Goal: Check status: Check status

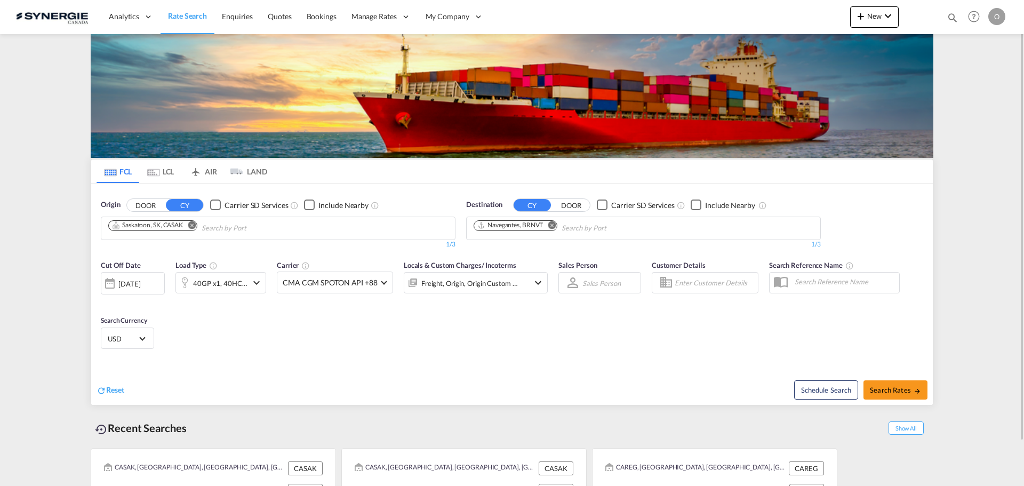
click at [952, 18] on md-icon "icon-magnify" at bounding box center [952, 18] width 12 height 12
click at [803, 20] on select "Bookings Quotes Enquiries" at bounding box center [782, 17] width 51 height 19
select select "Quotes"
click at [757, 8] on select "Bookings Quotes Enquiries" at bounding box center [782, 17] width 51 height 19
click at [815, 19] on input at bounding box center [872, 17] width 133 height 19
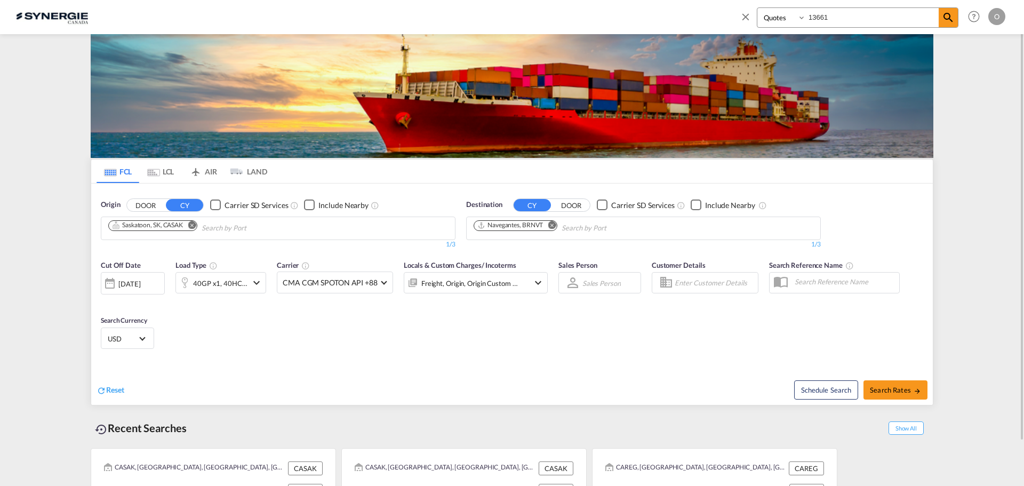
type input "13661"
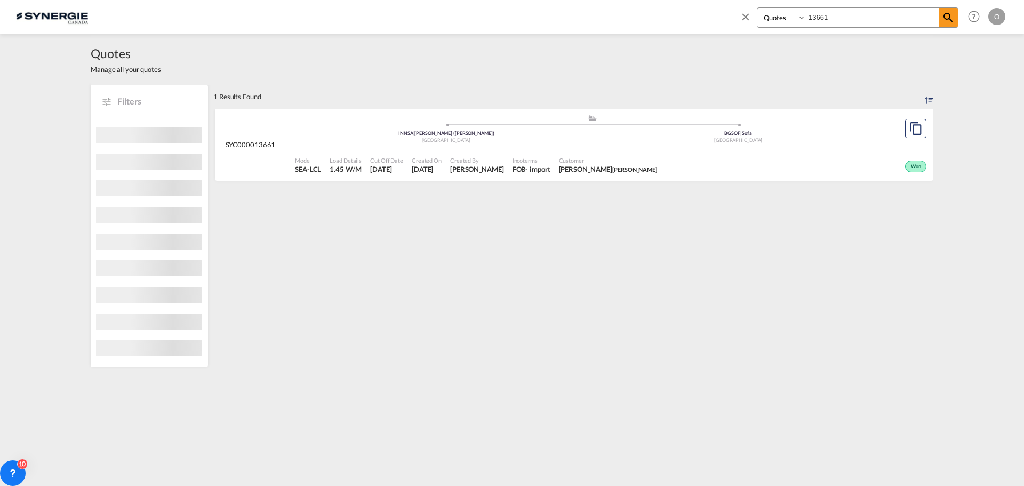
click at [472, 170] on span "[PERSON_NAME]" at bounding box center [477, 169] width 54 height 10
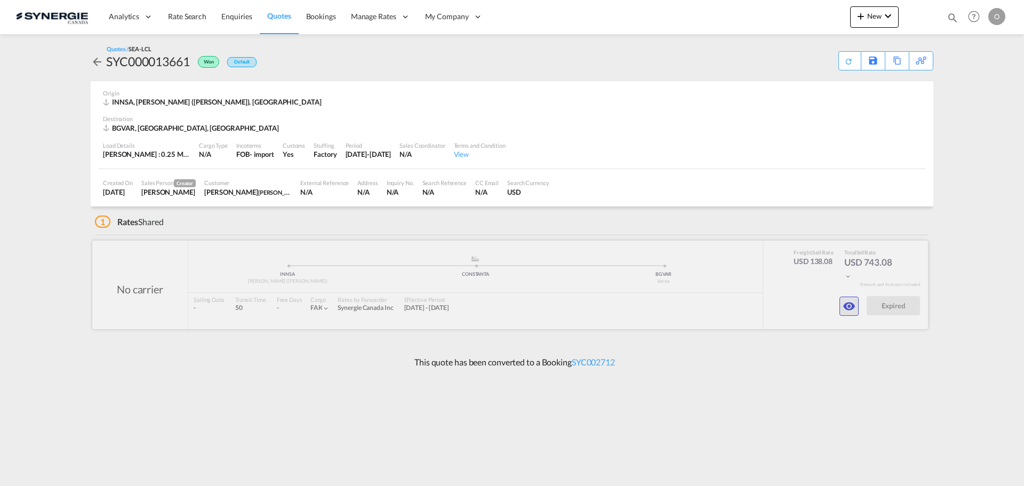
click at [849, 306] on md-icon "icon-eye" at bounding box center [848, 306] width 13 height 13
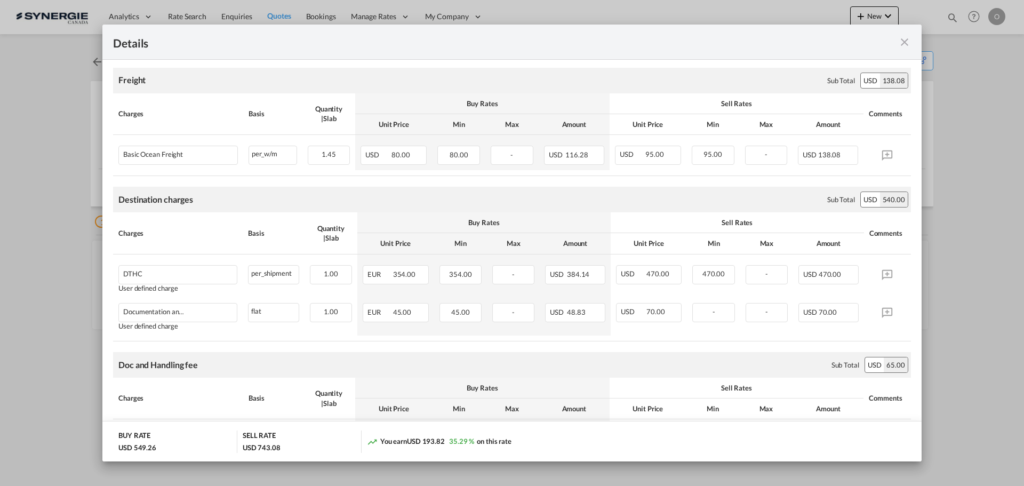
scroll to position [213, 0]
